Goal: Task Accomplishment & Management: Manage account settings

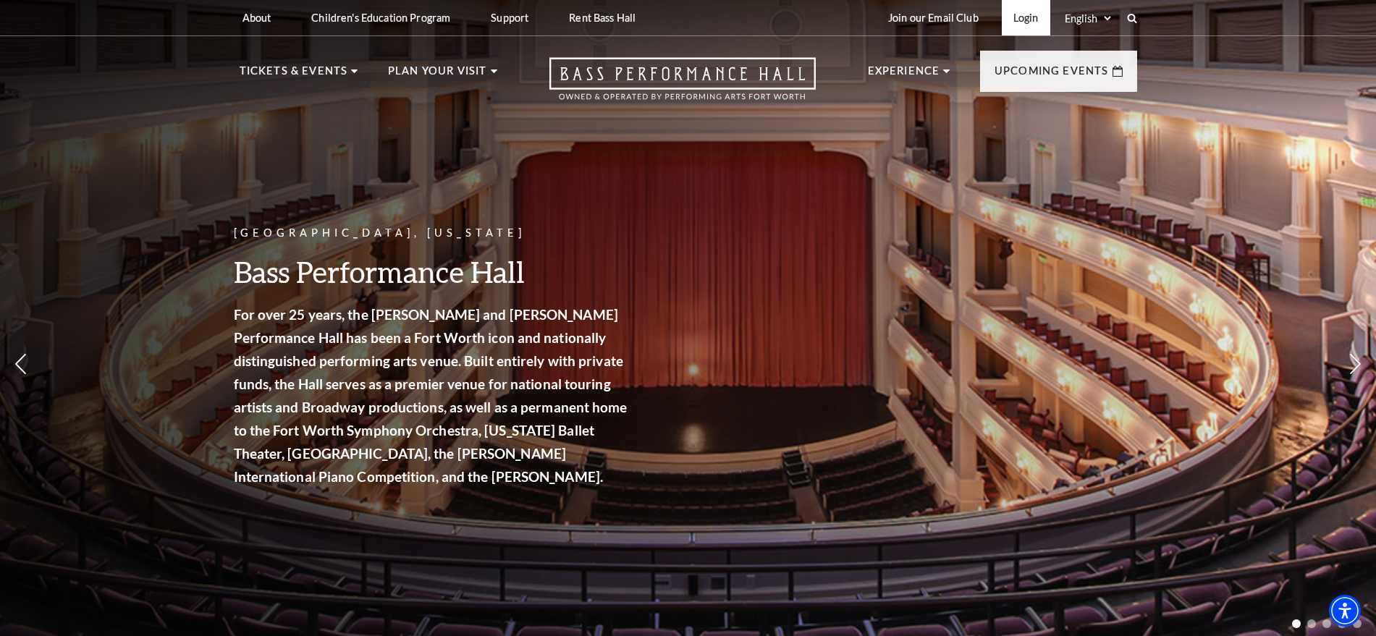
click at [1033, 12] on link "Login" at bounding box center [1026, 17] width 49 height 35
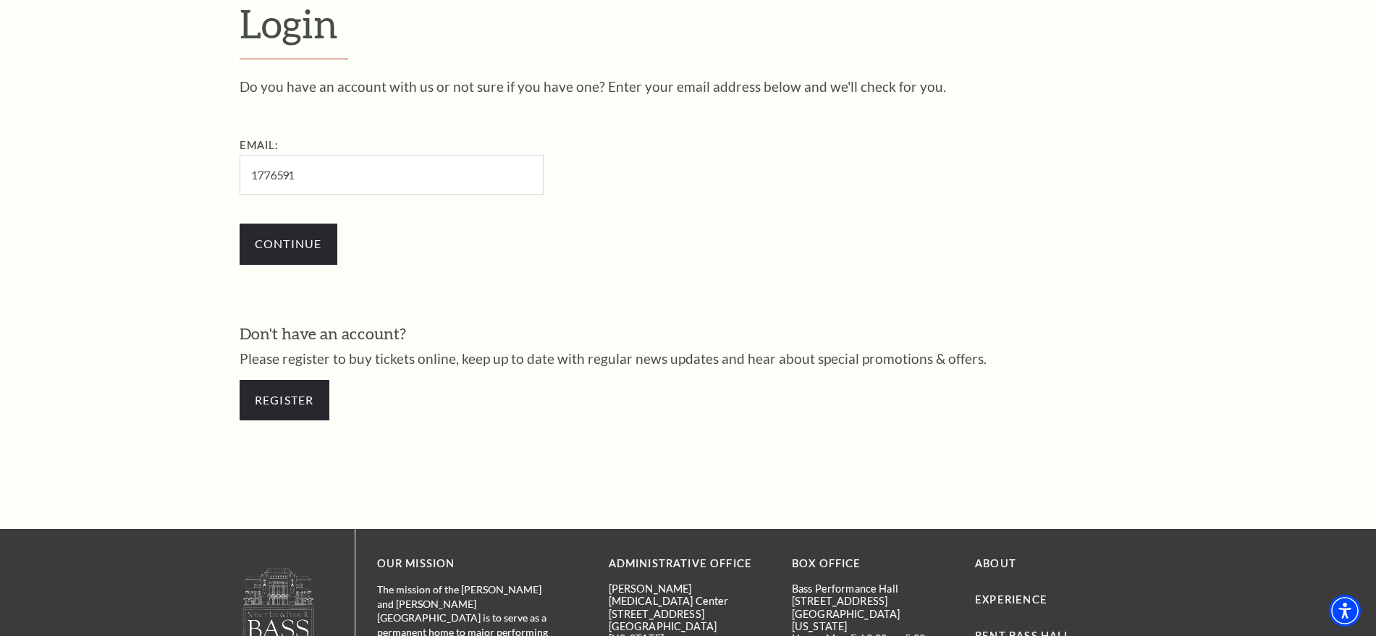
click at [377, 173] on input "1776591" at bounding box center [392, 175] width 304 height 40
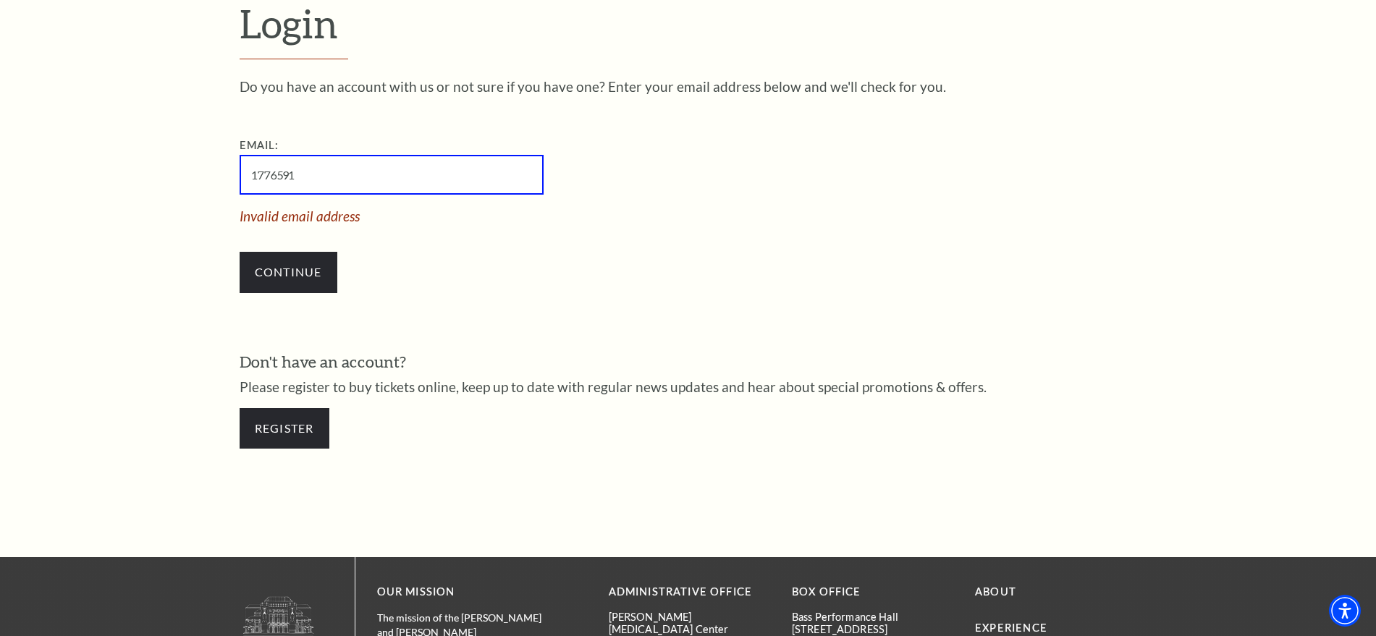
paste input "kaiukoai121@gmail.com)"
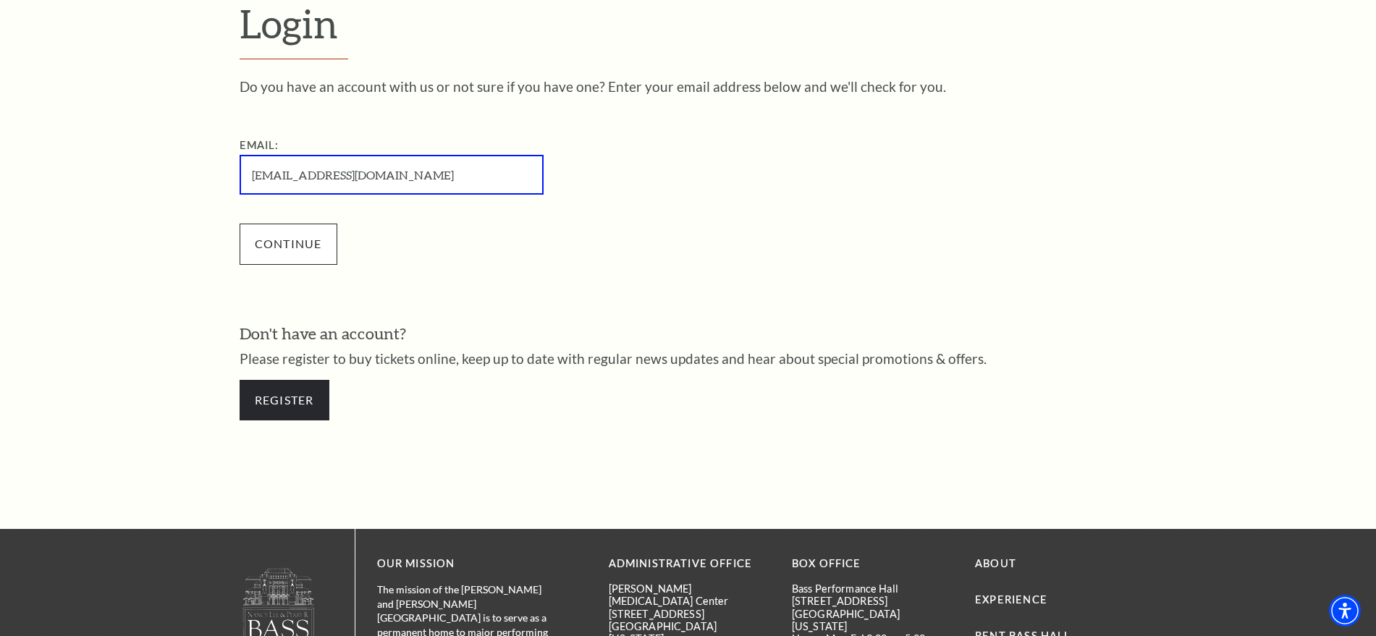
type input "kaiukoai121@gmail.com"
click at [303, 240] on input "Continue" at bounding box center [289, 244] width 98 height 41
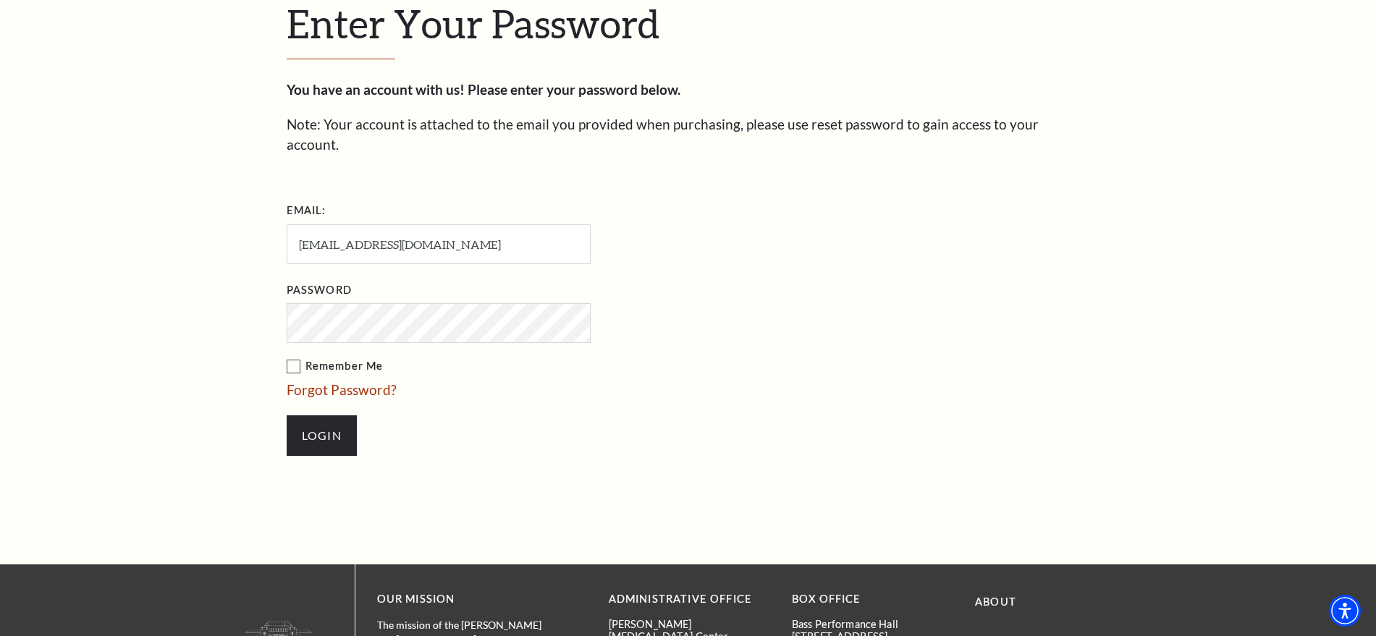
click at [287, 416] on input "Login" at bounding box center [322, 436] width 70 height 41
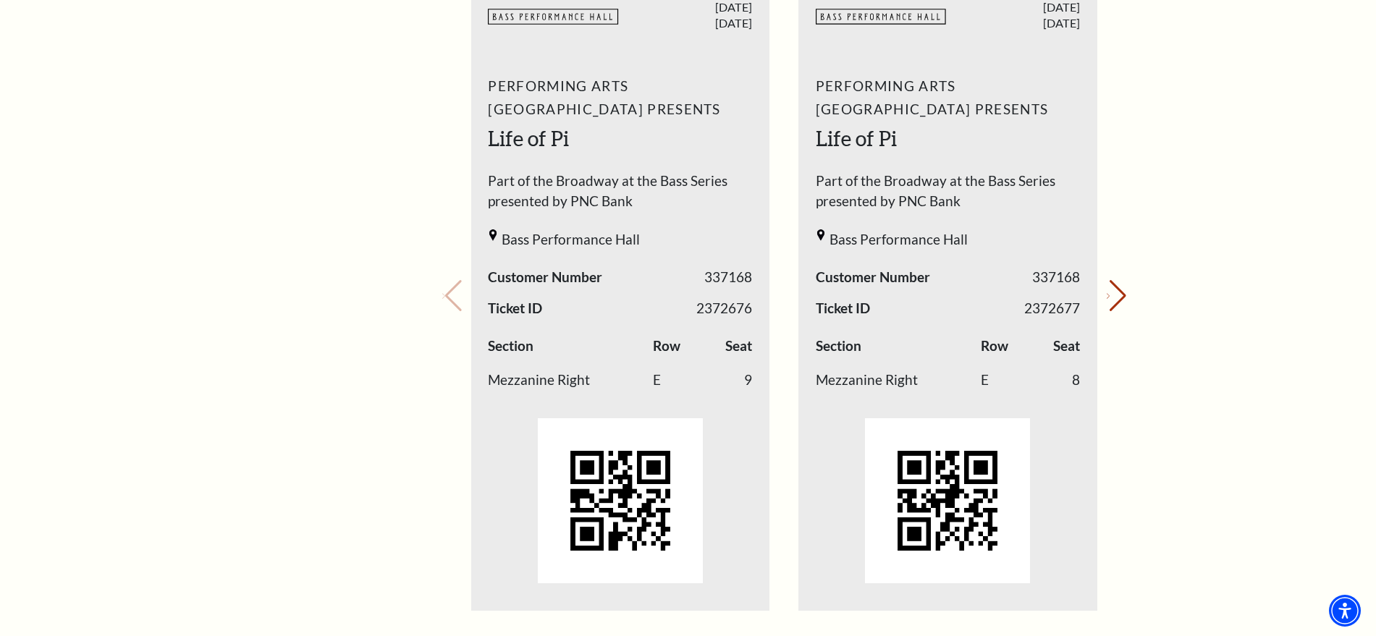
scroll to position [626, 0]
click at [1107, 312] on div "Your next show Previous slide. Next slide." at bounding box center [784, 275] width 684 height 767
click at [1107, 305] on button "Next slide." at bounding box center [1117, 295] width 20 height 32
click at [1105, 305] on div "Your next show Previous slide. Next slide." at bounding box center [784, 275] width 684 height 767
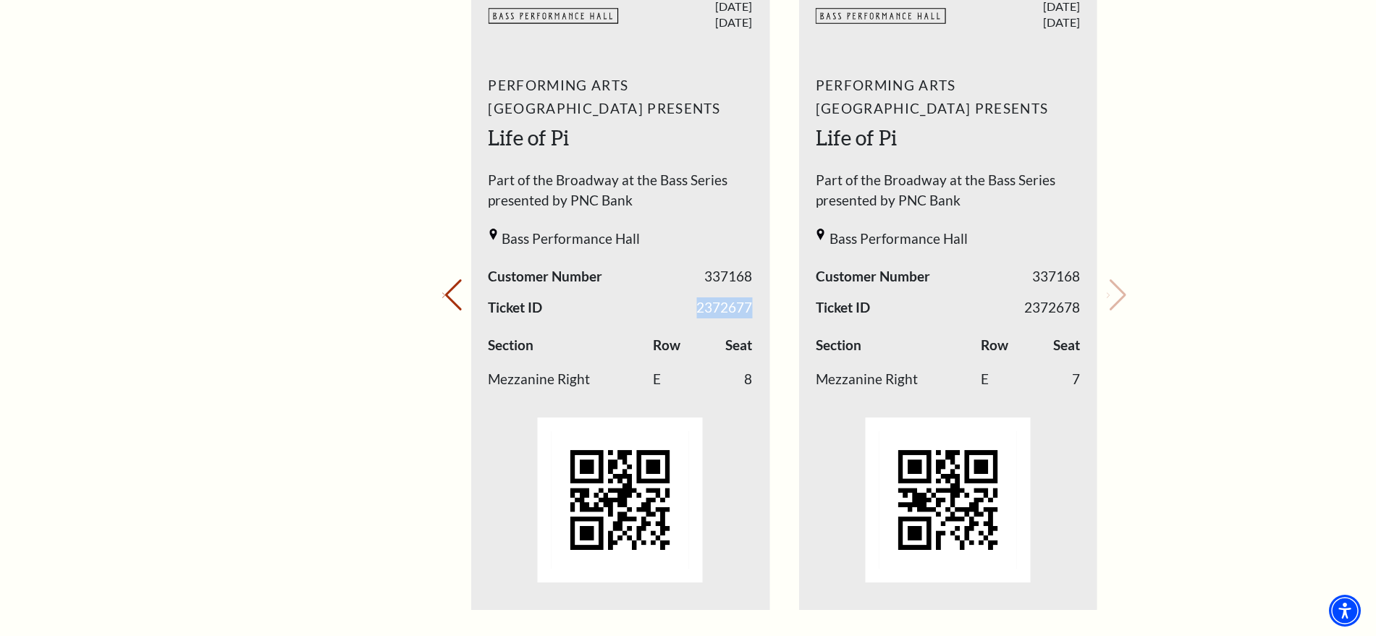
click at [1105, 305] on div "Your next show Previous slide. Next slide." at bounding box center [784, 275] width 684 height 767
click at [1216, 264] on div "My Account Home My Profile Upcoming Performances Past Performances Loading... M…" at bounding box center [688, 442] width 1376 height 2054
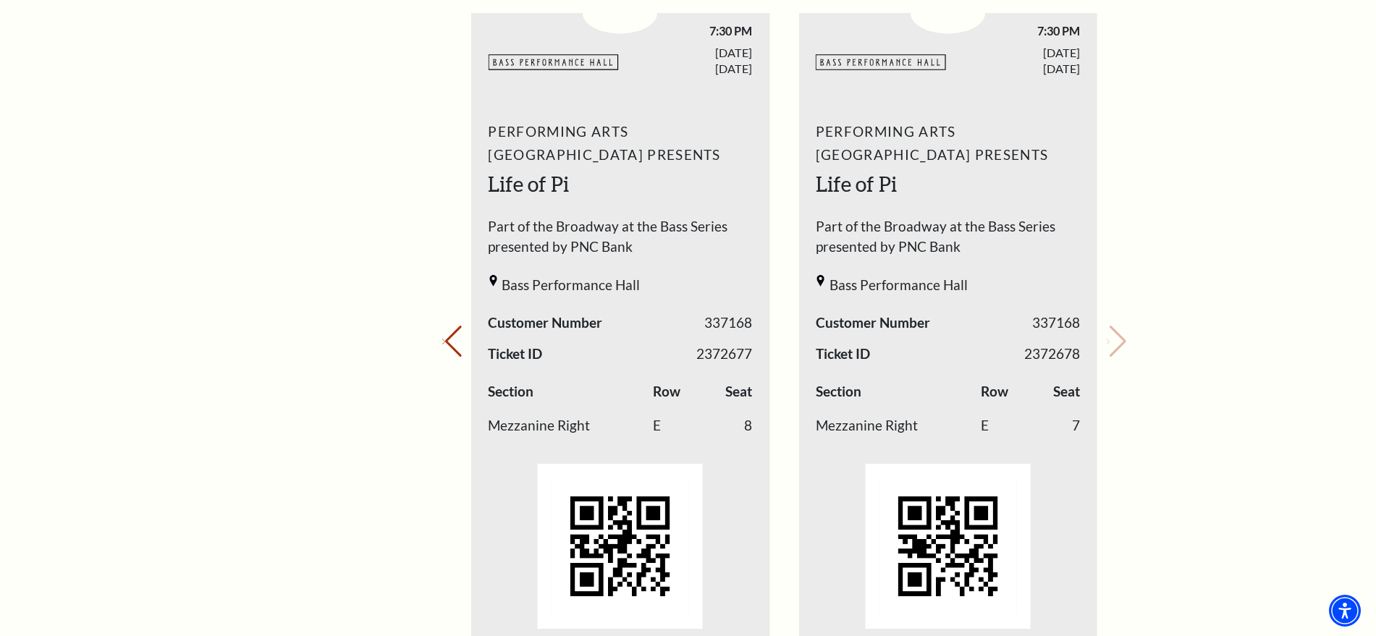
scroll to position [584, 0]
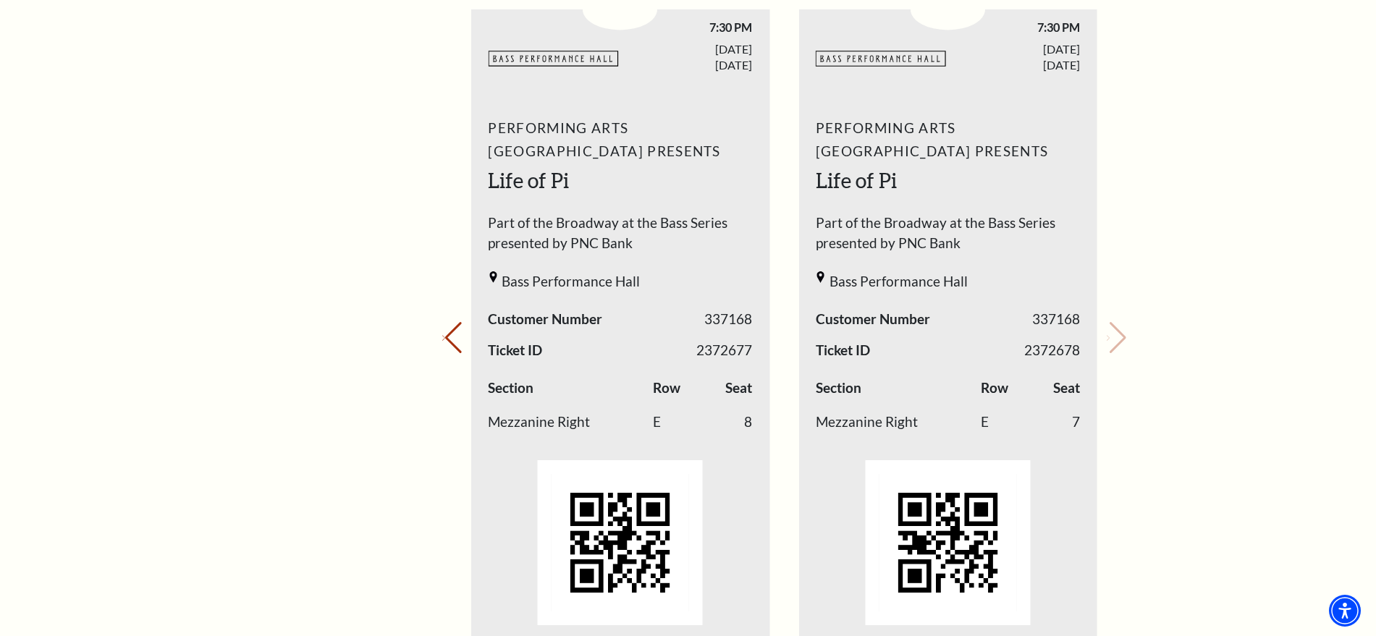
click at [287, 316] on div "My Account Home My Profile Upcoming Performances Past Performances" at bounding box center [314, 485] width 148 height 1866
click at [457, 337] on button "Previous slide." at bounding box center [452, 338] width 20 height 32
click at [457, 337] on div "Your next show Previous slide. Next slide." at bounding box center [784, 318] width 684 height 767
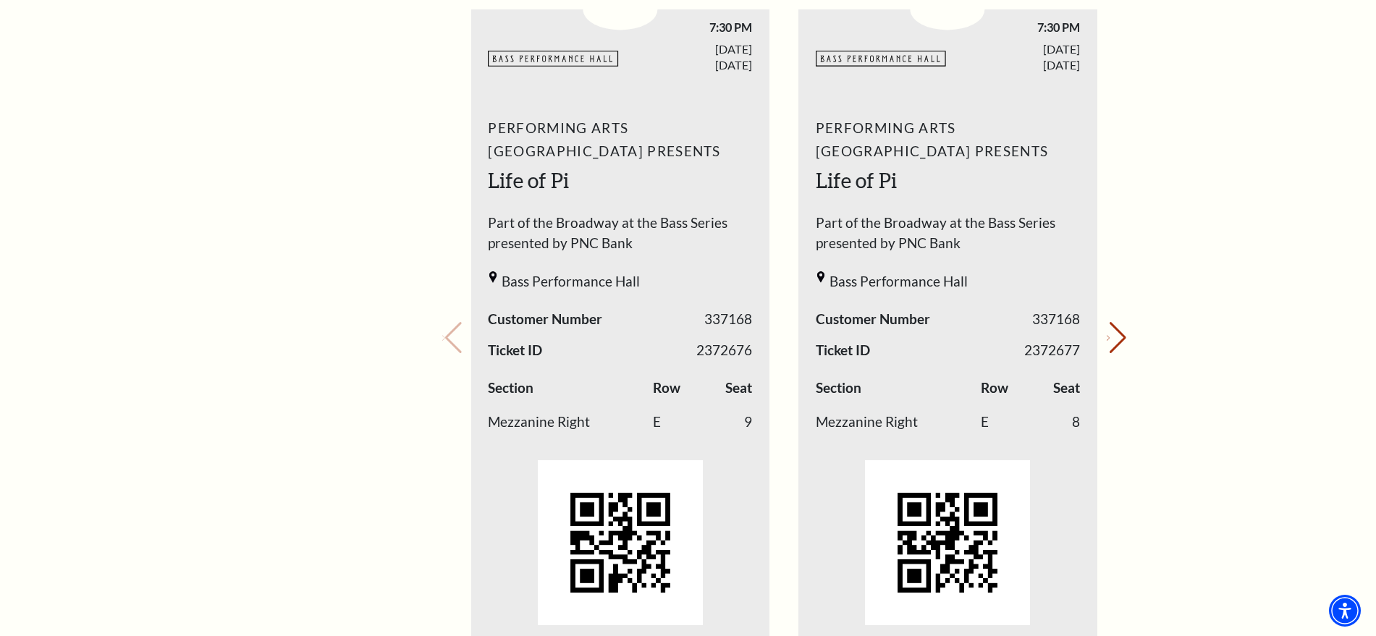
click at [221, 482] on div "My Account Home My Profile Upcoming Performances Past Performances Loading... M…" at bounding box center [688, 485] width 1376 height 2054
click at [1335, 304] on div "My Account Home My Profile Upcoming Performances Past Performances Loading... M…" at bounding box center [688, 485] width 1376 height 2054
click at [1254, 189] on div "My Account Home My Profile Upcoming Performances Past Performances Loading... M…" at bounding box center [688, 485] width 1376 height 2054
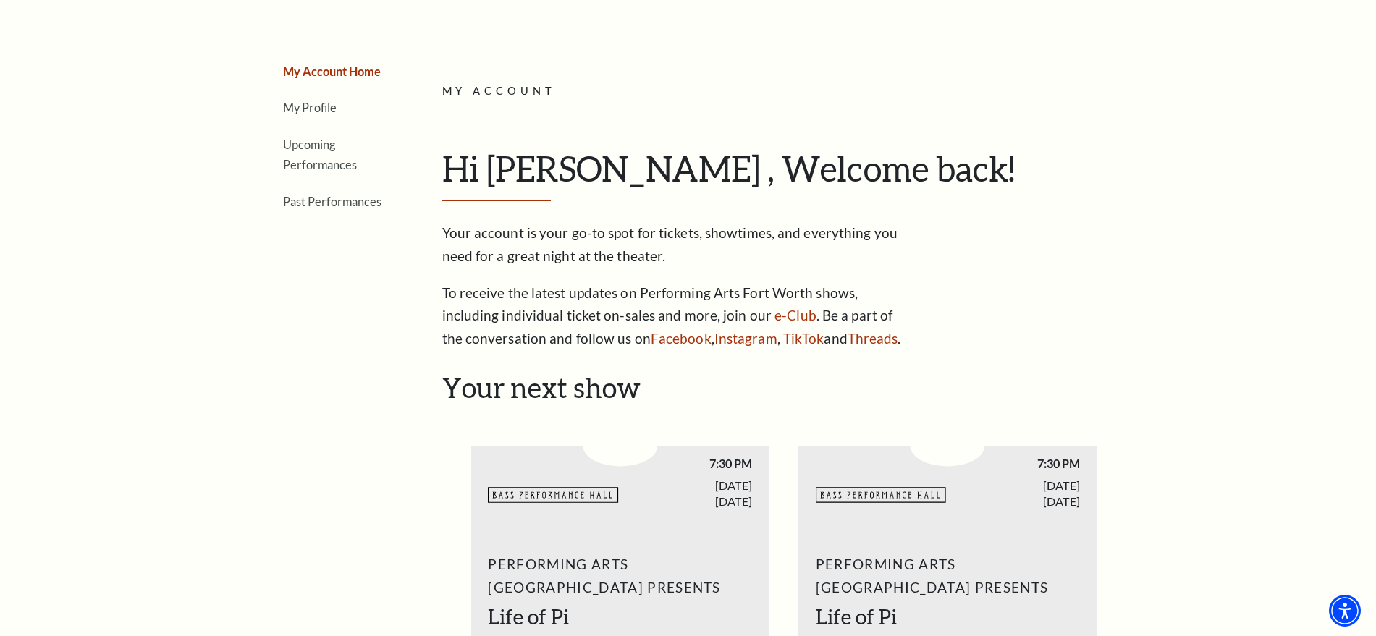
scroll to position [0, 0]
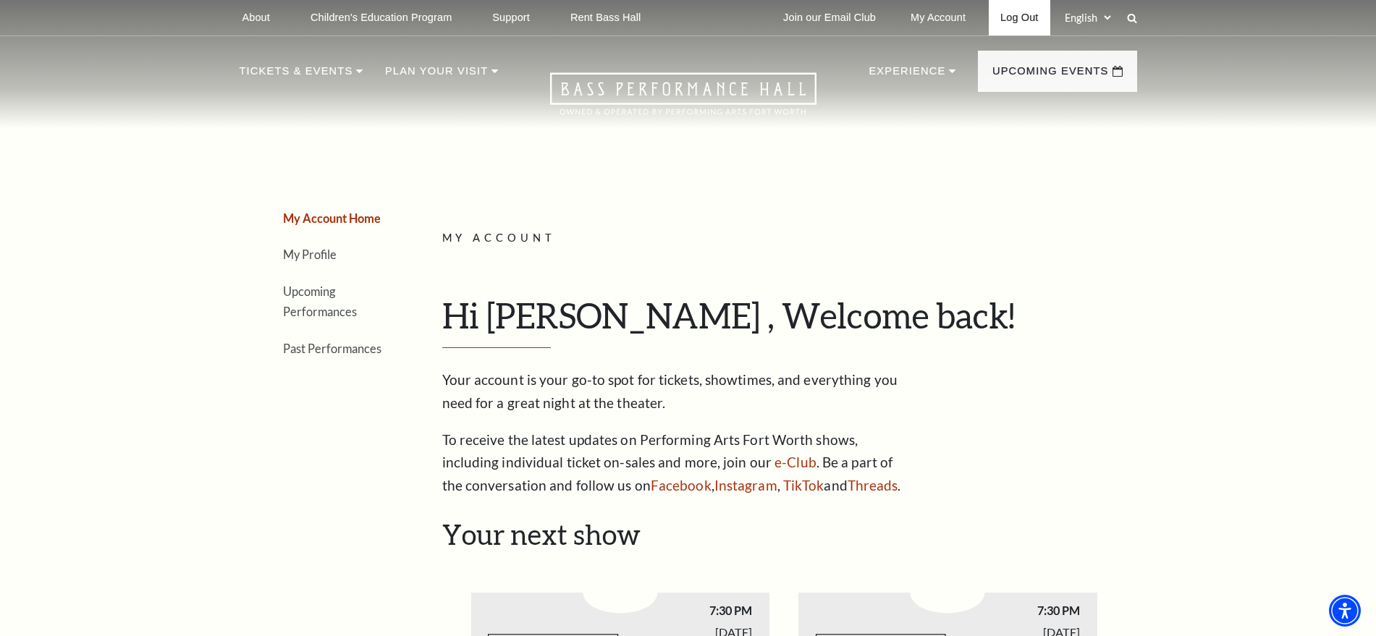
click at [1014, 12] on link "Log Out" at bounding box center [1019, 17] width 61 height 35
